Goal: Entertainment & Leisure: Consume media (video, audio)

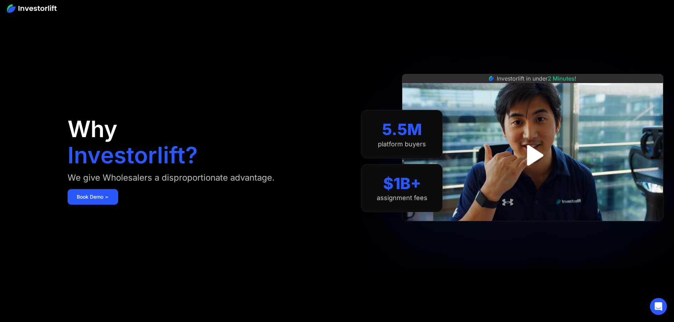
click at [560, 261] on div "Investorlift in under 2 Minutes !" at bounding box center [533, 161] width 262 height 322
click at [548, 138] on img "open lightbox" at bounding box center [533, 155] width 42 height 42
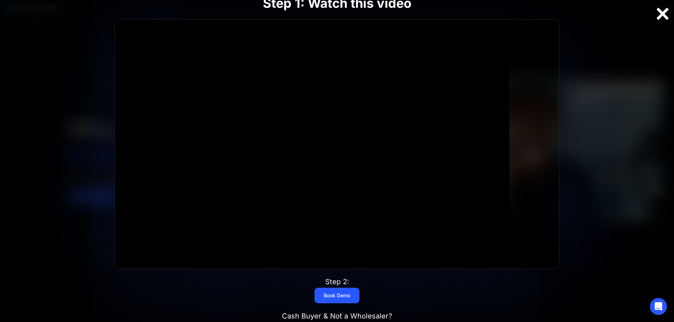
click at [663, 14] on div at bounding box center [662, 13] width 23 height 15
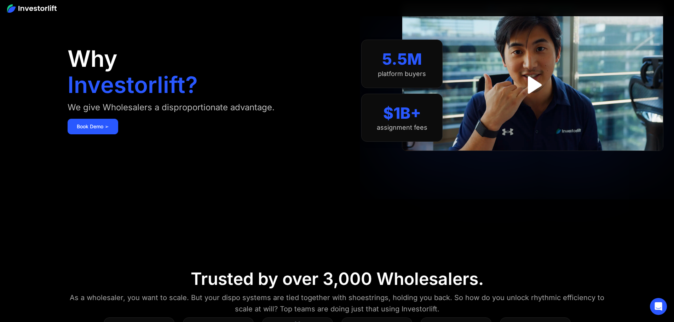
scroll to position [71, 0]
click at [548, 94] on img "open lightbox" at bounding box center [532, 84] width 31 height 31
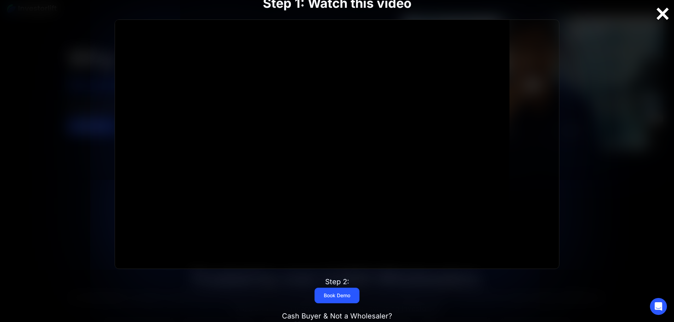
click at [662, 16] on div at bounding box center [662, 13] width 23 height 15
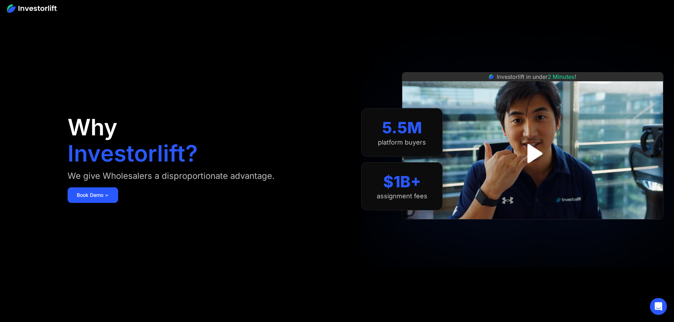
scroll to position [0, 0]
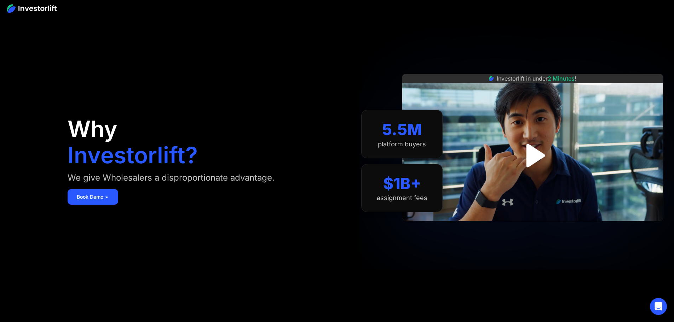
click at [545, 155] on img "open lightbox" at bounding box center [533, 155] width 42 height 42
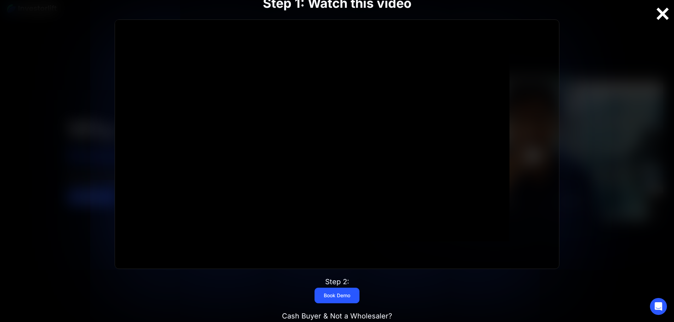
click at [661, 14] on div at bounding box center [662, 13] width 23 height 15
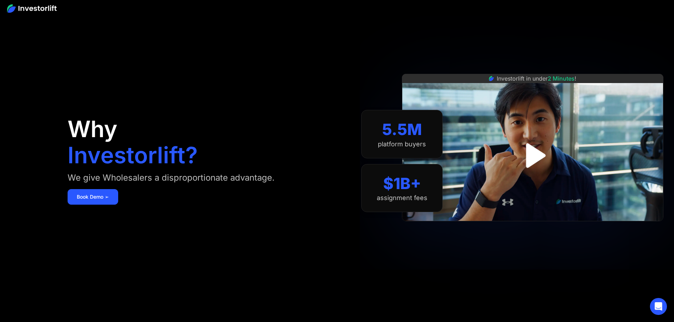
click at [550, 154] on img "open lightbox" at bounding box center [533, 155] width 45 height 45
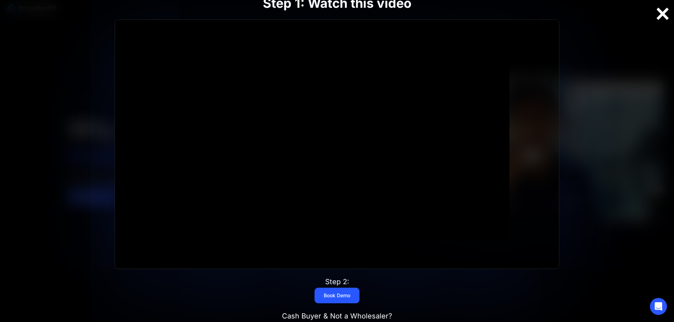
click at [661, 19] on div at bounding box center [662, 13] width 23 height 15
